Goal: Navigation & Orientation: Find specific page/section

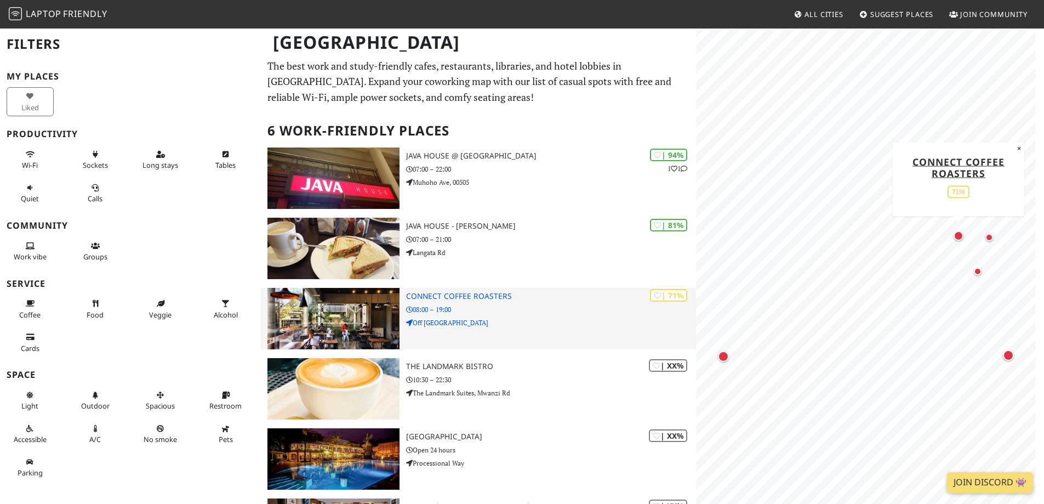
click at [481, 293] on h3 "Connect Coffee Roasters" at bounding box center [551, 296] width 290 height 9
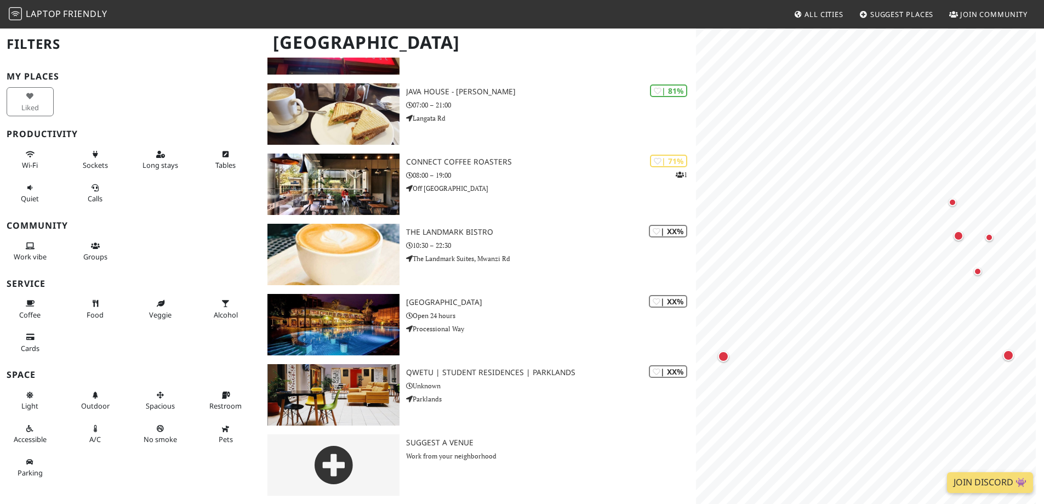
scroll to position [135, 0]
